Goal: Transaction & Acquisition: Purchase product/service

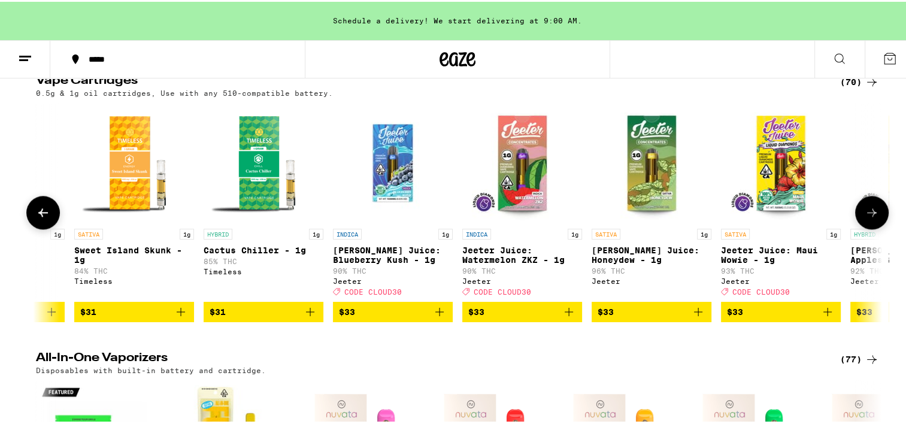
scroll to position [0, 4492]
